Goal: Task Accomplishment & Management: Use online tool/utility

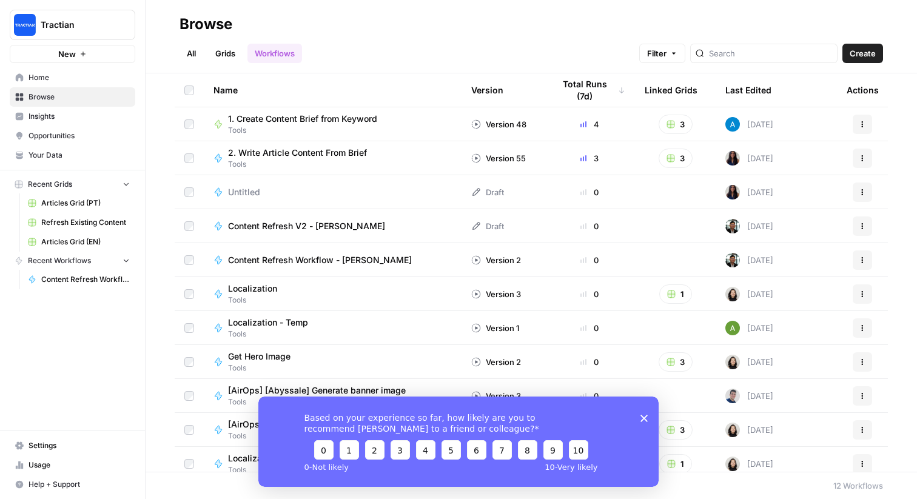
click at [329, 260] on span "Content Refresh Workflow - [PERSON_NAME]" at bounding box center [320, 260] width 184 height 12
